Goal: Use online tool/utility: Utilize a website feature to perform a specific function

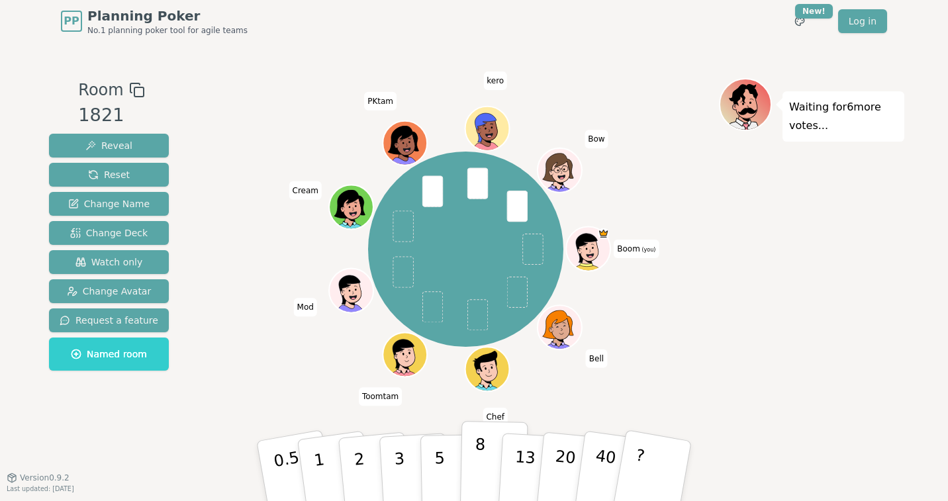
click at [476, 466] on p "8" at bounding box center [479, 470] width 11 height 71
click at [813, 283] on div "Waiting for 4 more votes..." at bounding box center [811, 260] width 185 height 364
click at [524, 456] on p "13" at bounding box center [524, 470] width 24 height 73
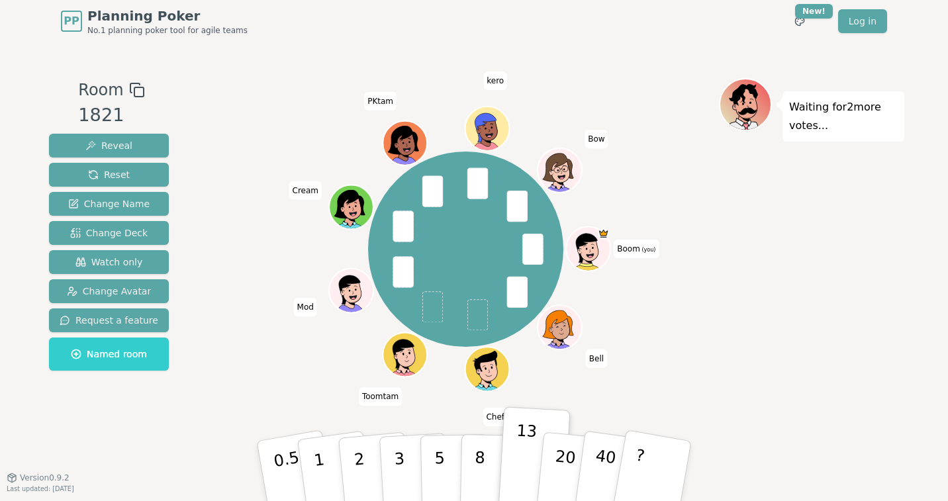
click at [825, 239] on div "Waiting for 2 more votes..." at bounding box center [811, 260] width 185 height 364
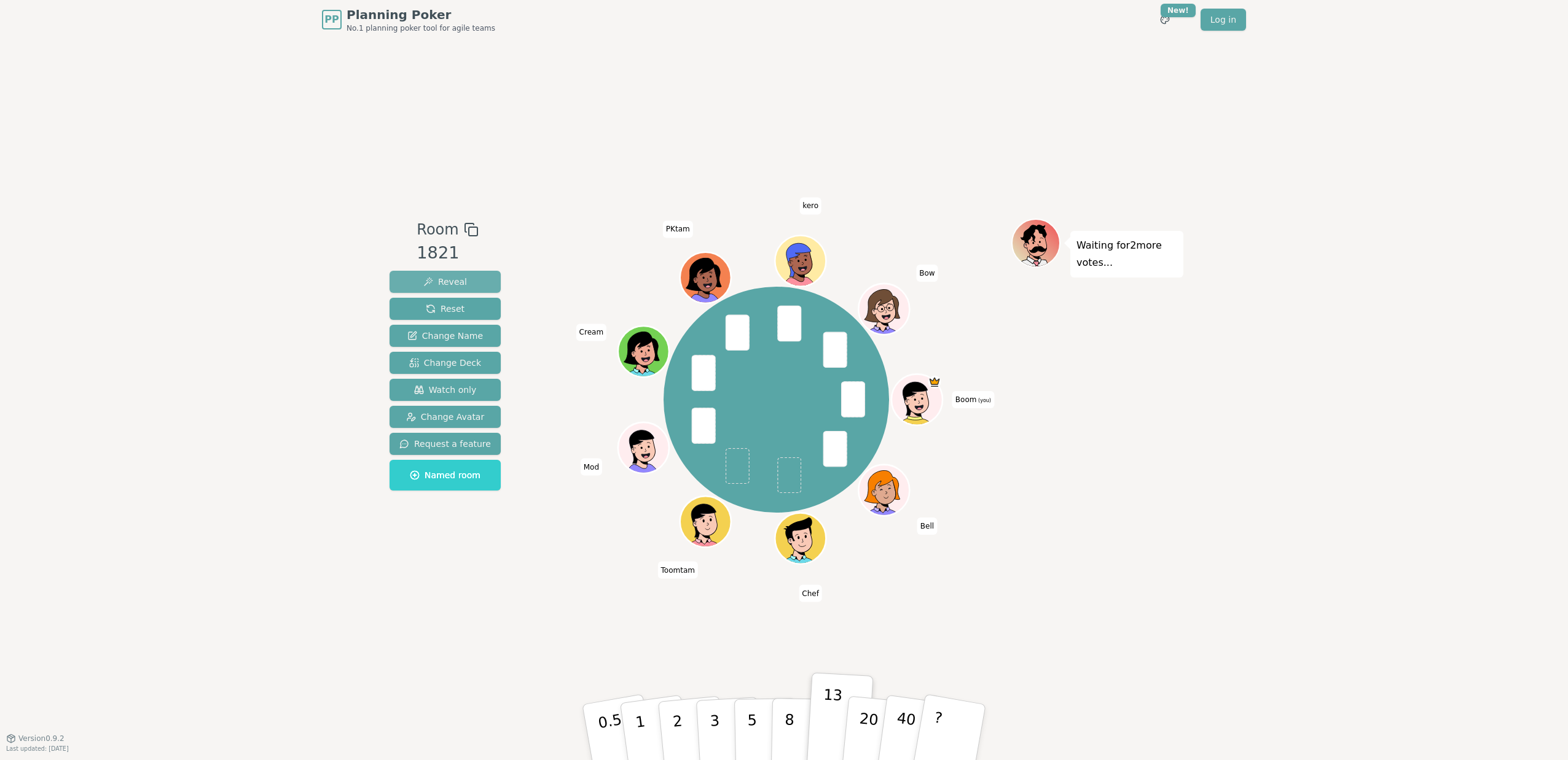
click at [438, 283] on span "Reveal" at bounding box center [445, 281] width 44 height 12
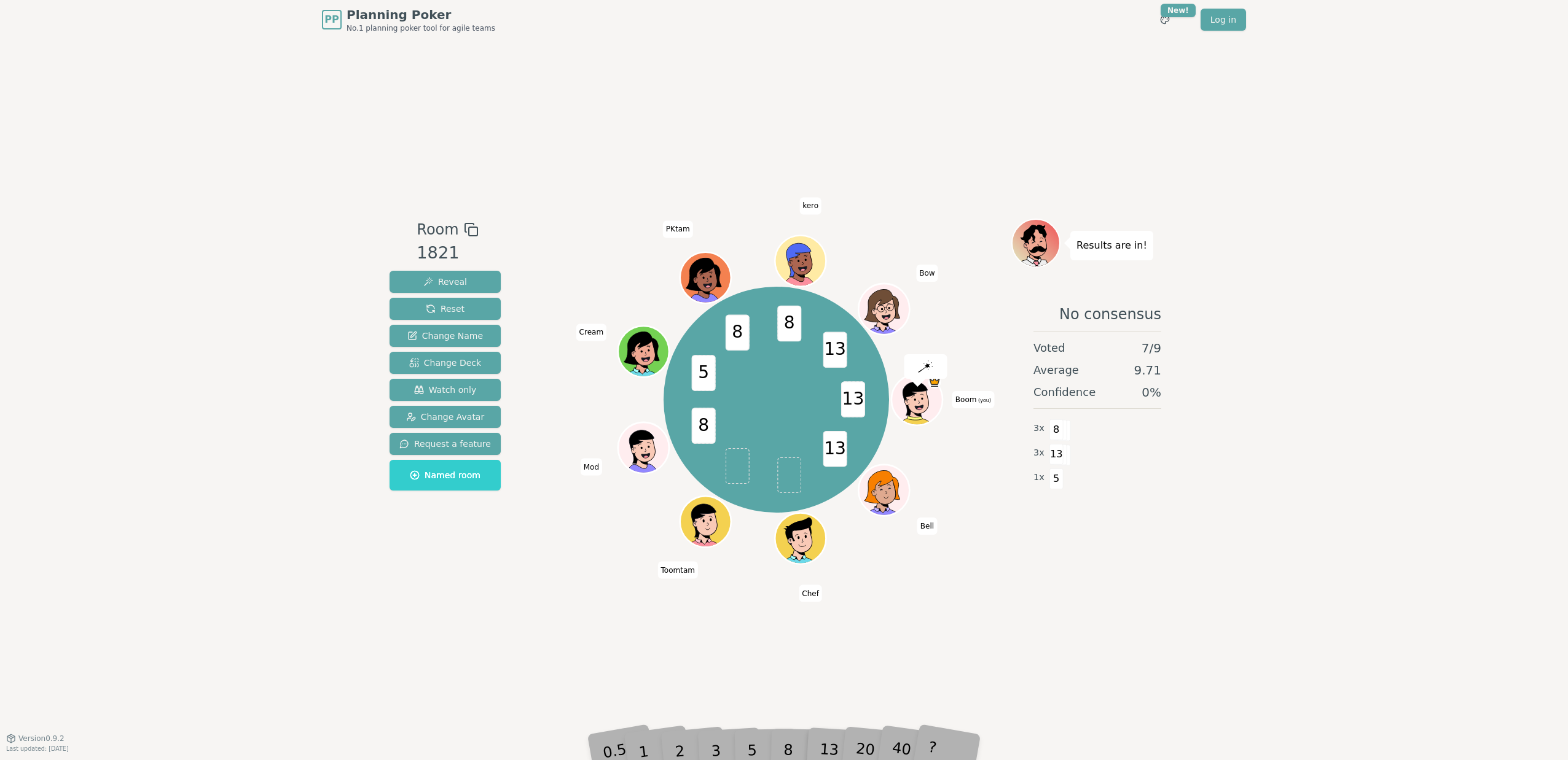
click at [879, 464] on div "Room 1821 Reveal Reset Change Name Change Deck Watch only Change Avatar Request…" at bounding box center [784, 388] width 798 height 699
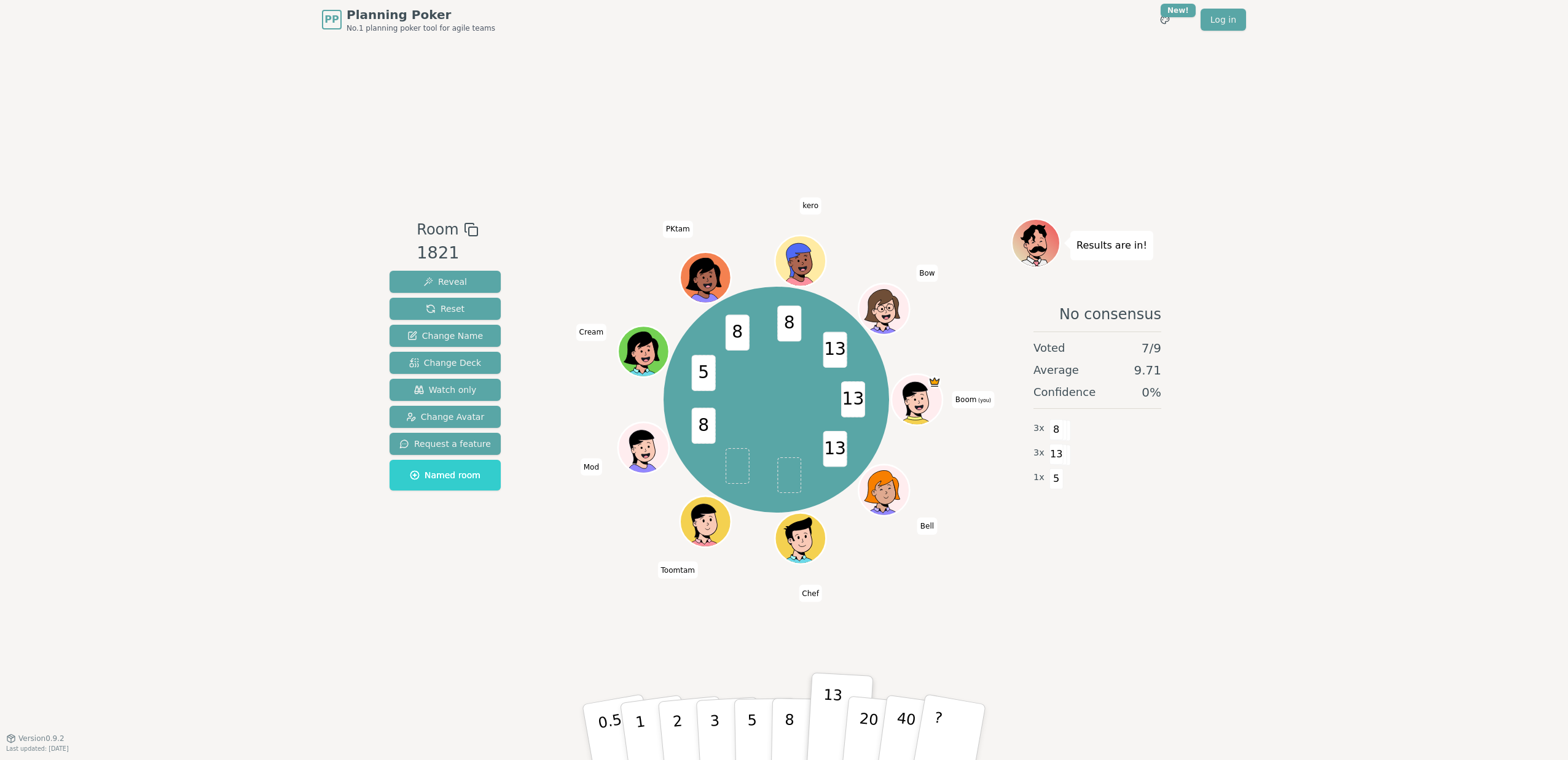
click at [879, 464] on div "Room 1821 Reveal Reset Change Name Change Deck Watch only Change Avatar Request…" at bounding box center [784, 388] width 798 height 699
click at [556, 421] on div "13 13 8 5 8 8 13 Boom (you) Bell Chef Toomtam Mod Cream PKtam kero Bow" at bounding box center [776, 399] width 470 height 318
click at [445, 147] on div "Room 1821 Reveal Reset Change Name Change Deck Watch only Change Avatar Request…" at bounding box center [784, 388] width 798 height 699
drag, startPoint x: 831, startPoint y: 352, endPoint x: 845, endPoint y: 350, distance: 14.1
click at [845, 350] on span "13" at bounding box center [836, 350] width 24 height 36
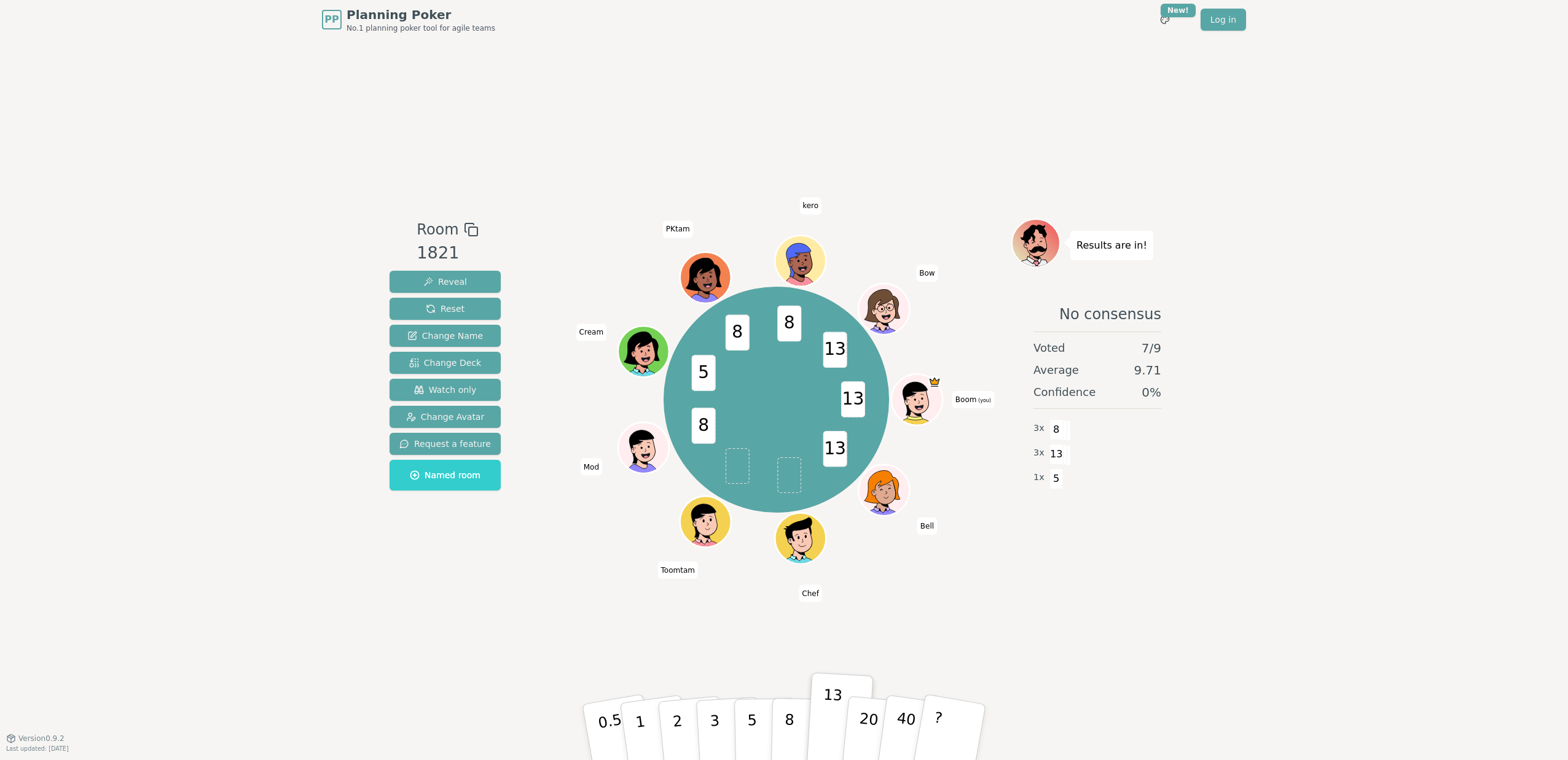
click at [879, 464] on div "Room 1821 Reveal Reset Change Name Change Deck Watch only Change Avatar Request…" at bounding box center [784, 388] width 798 height 699
drag, startPoint x: 447, startPoint y: 276, endPoint x: 421, endPoint y: 287, distance: 28.2
click at [348, 255] on div "PP Planning Poker No.1 planning poker tool for agile teams Toggle theme New! Lo…" at bounding box center [784, 380] width 1568 height 760
click at [454, 278] on span "Reveal" at bounding box center [445, 281] width 44 height 12
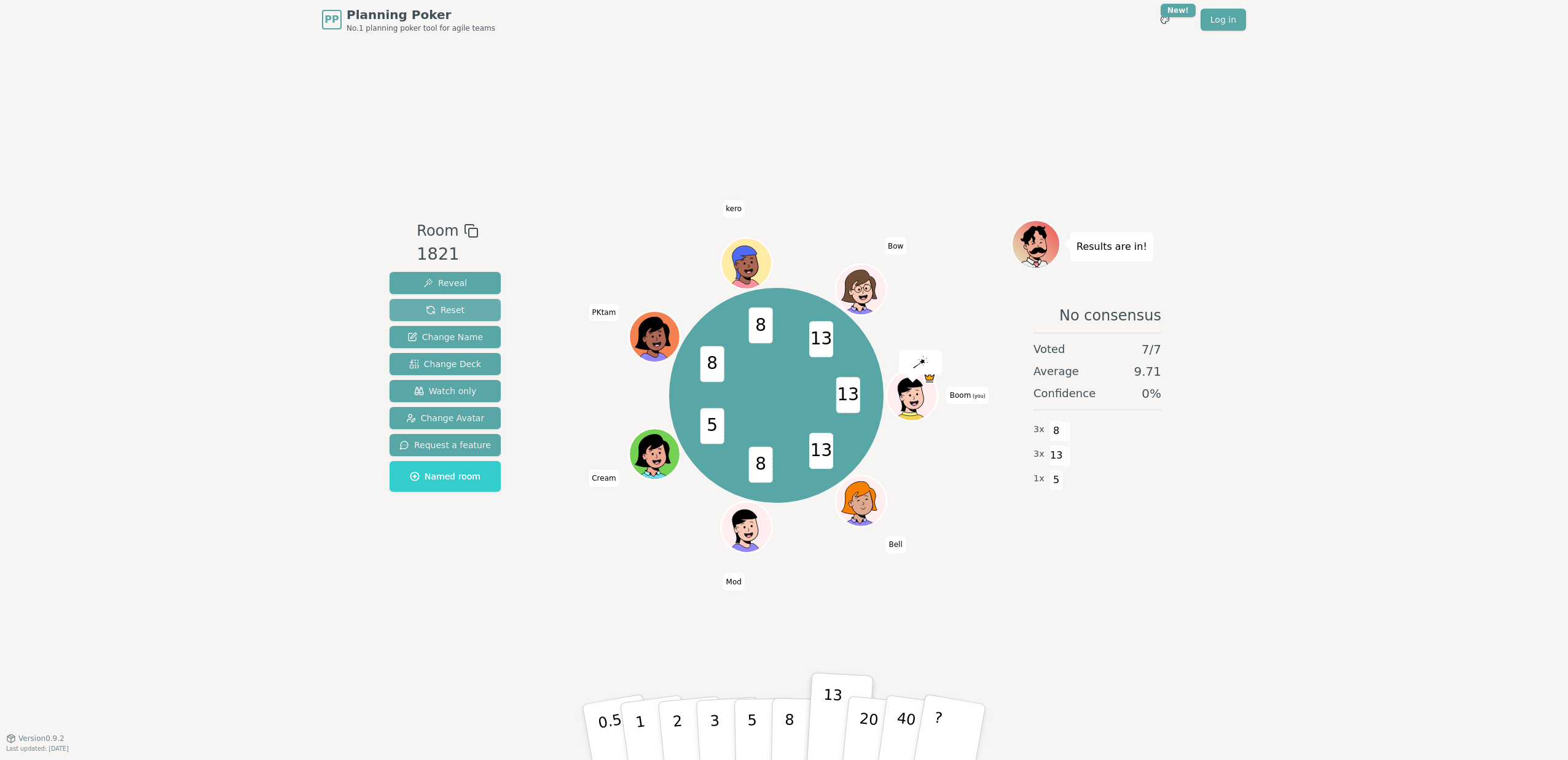
click at [445, 310] on span "Reset" at bounding box center [446, 310] width 39 height 12
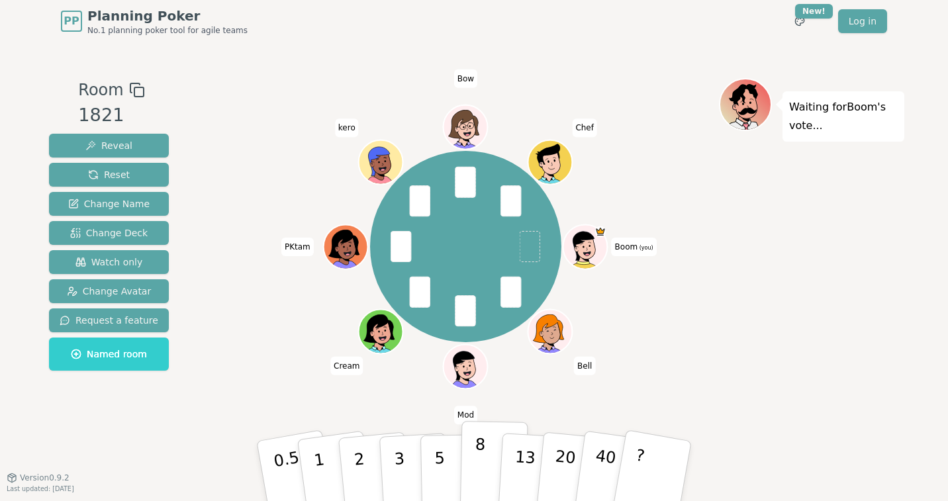
click at [476, 460] on p "8" at bounding box center [479, 470] width 11 height 71
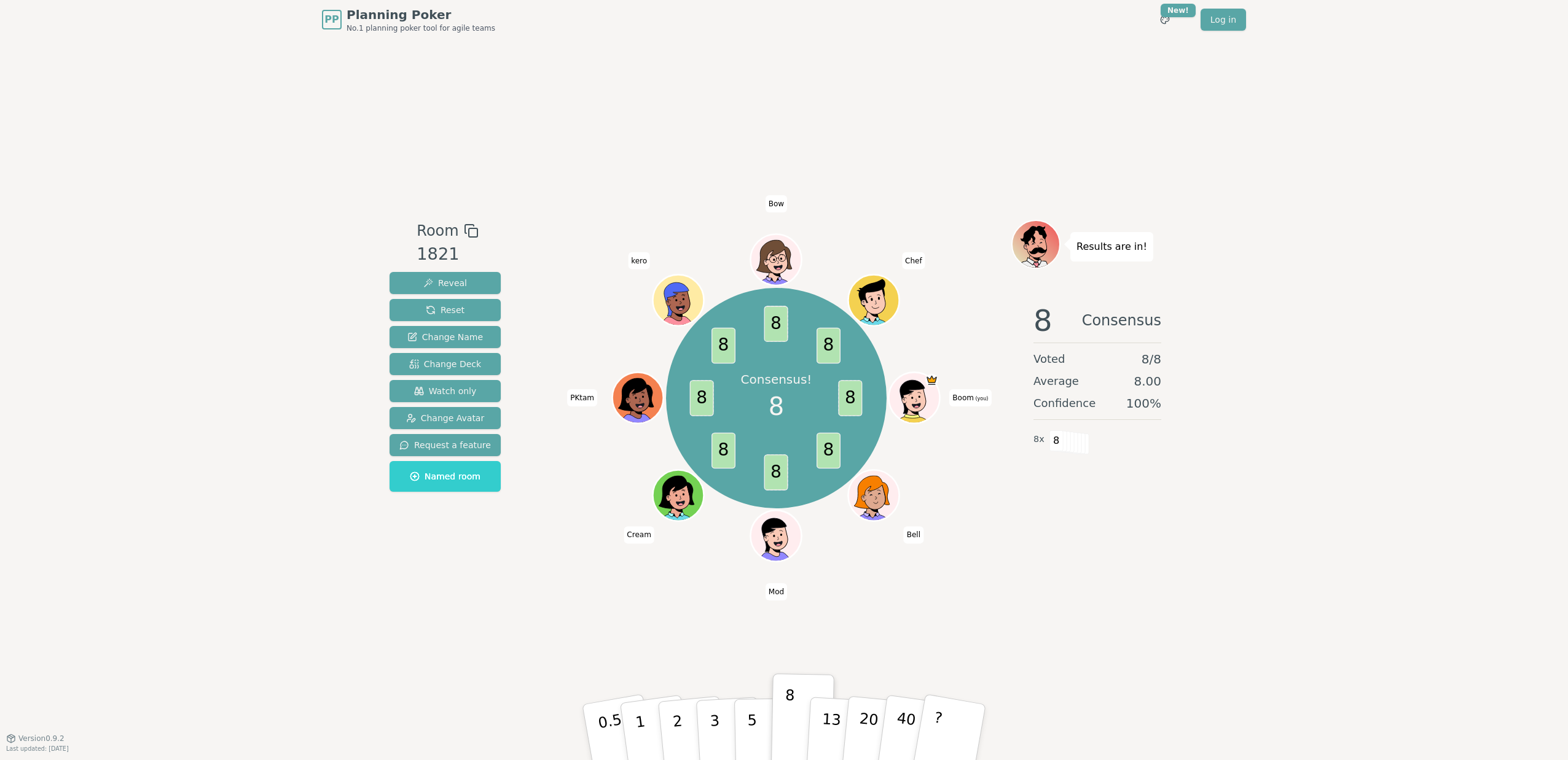
click at [879, 464] on div "Room 1821 Reveal Reset Change Name Change Deck Watch only Change Avatar Request…" at bounding box center [784, 388] width 798 height 699
click at [866, 464] on div "Room 1821 Reveal Reset Change Name Change Deck Watch only Change Avatar Request…" at bounding box center [784, 388] width 798 height 699
click at [879, 464] on div "Room 1821 Reveal Reset Change Name Change Deck Watch only Change Avatar Request…" at bounding box center [784, 388] width 798 height 699
click at [879, 254] on div "PP Planning Poker No.1 planning poker tool for agile teams Toggle theme New! Lo…" at bounding box center [784, 380] width 1568 height 760
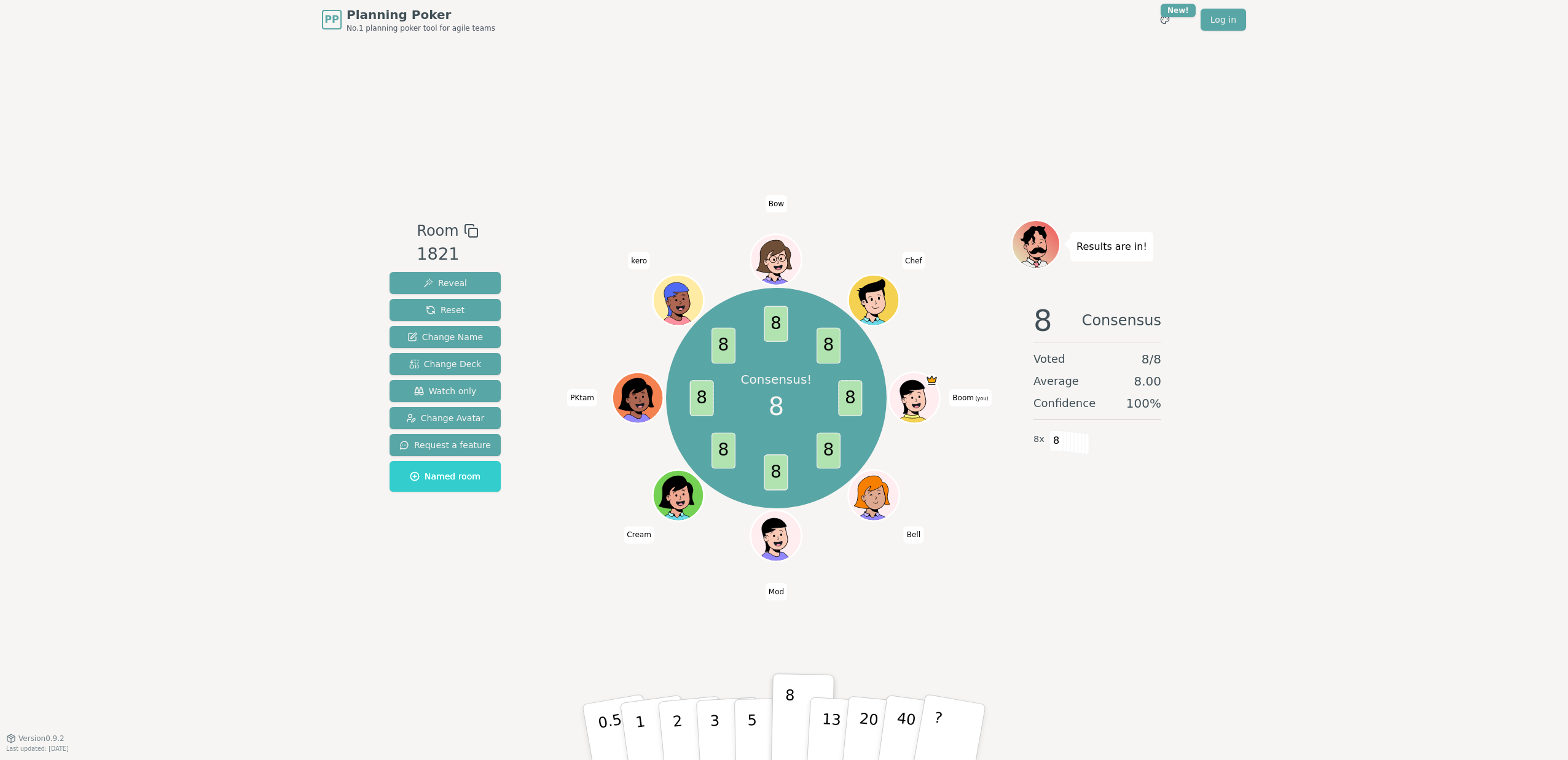
click at [847, 225] on div at bounding box center [776, 231] width 470 height 22
